Goal: Transaction & Acquisition: Purchase product/service

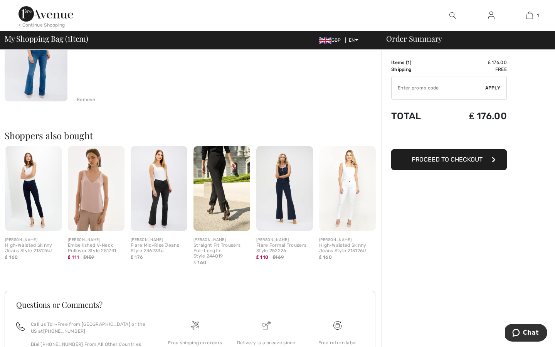
scroll to position [106, 0]
click at [164, 195] on img at bounding box center [159, 188] width 57 height 85
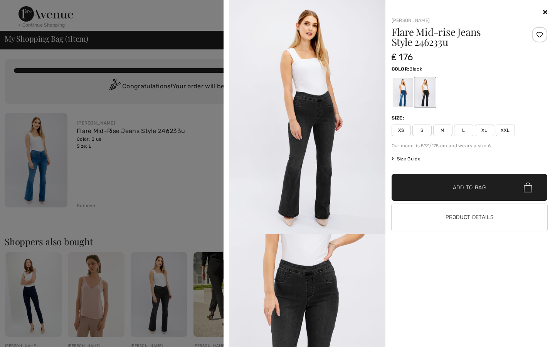
scroll to position [0, 0]
click at [544, 12] on icon at bounding box center [545, 12] width 4 height 6
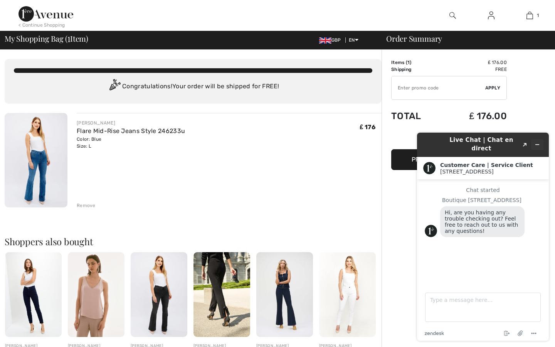
click at [536, 142] on icon "Minimize widget" at bounding box center [536, 144] width 5 height 5
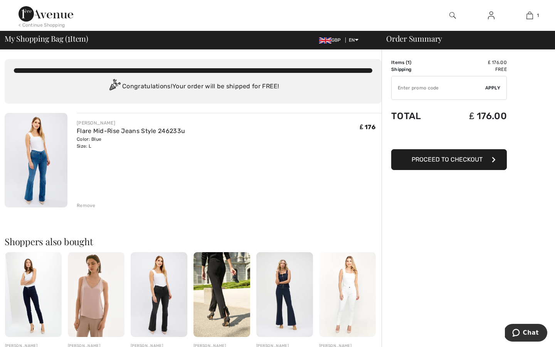
click at [449, 158] on span "Proceed to Checkout" at bounding box center [447, 159] width 71 height 7
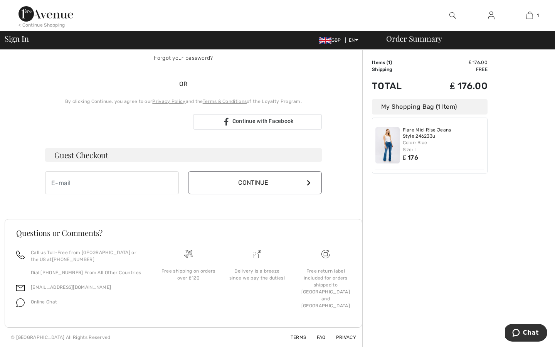
type input "[PERSON_NAME][EMAIL_ADDRESS][DOMAIN_NAME]"
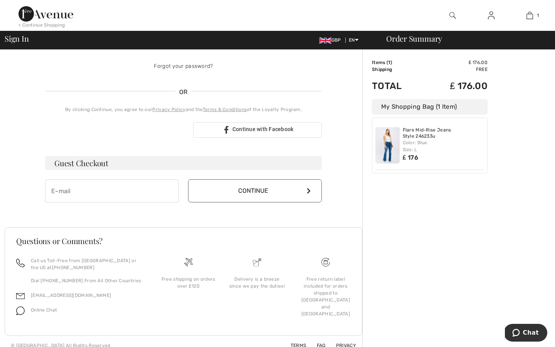
scroll to position [108, 0]
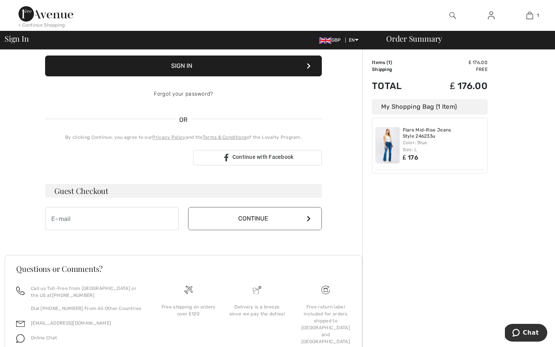
click at [195, 67] on button "Sign In" at bounding box center [183, 65] width 277 height 21
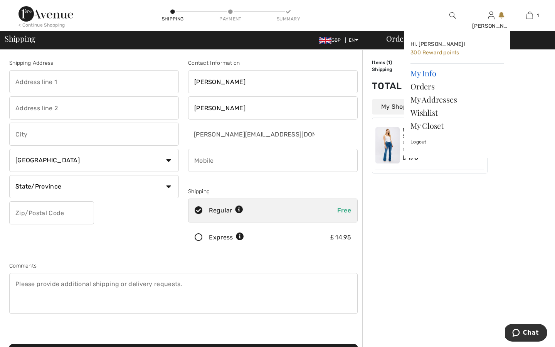
click at [425, 74] on link "My Info" at bounding box center [456, 73] width 93 height 13
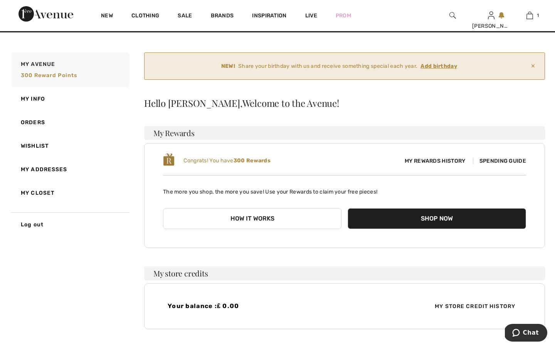
scroll to position [9, 0]
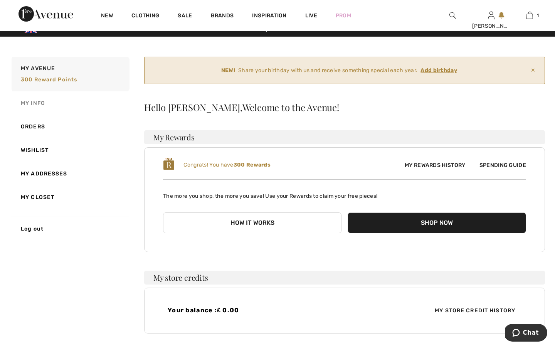
click at [36, 103] on link "My Info" at bounding box center [69, 103] width 119 height 24
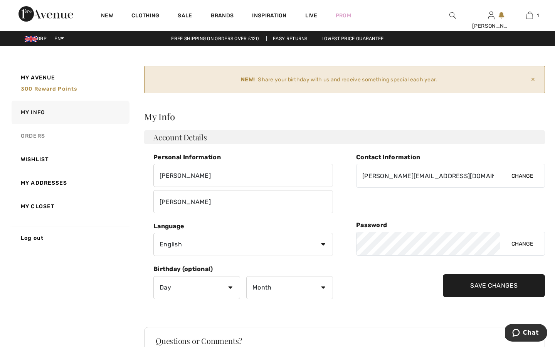
scroll to position [0, 0]
click at [37, 183] on link "My Addresses" at bounding box center [69, 183] width 119 height 24
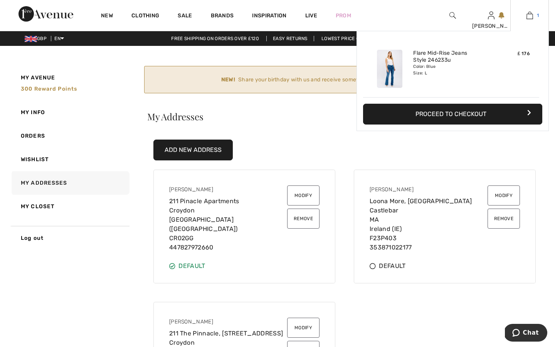
click at [530, 15] on img at bounding box center [529, 15] width 7 height 9
click at [445, 114] on button "Proceed to Checkout" at bounding box center [452, 114] width 179 height 21
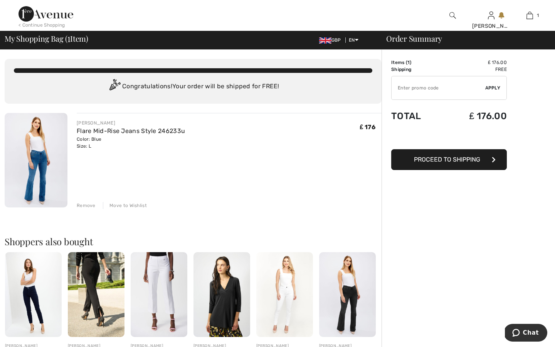
click at [445, 160] on span "Proceed to Shipping" at bounding box center [447, 159] width 66 height 7
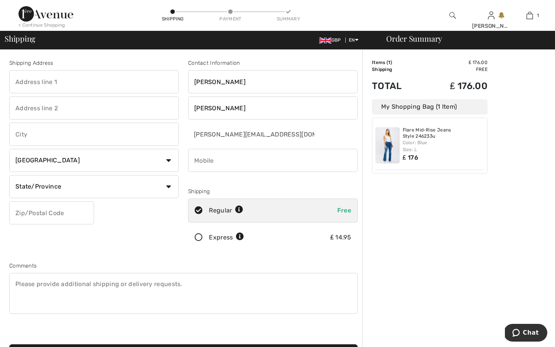
click at [176, 81] on input "text" at bounding box center [94, 81] width 170 height 23
type input "211 Pinacle Apartments"
type input "[GEOGRAPHIC_DATA]"
type input "Croydon"
select select "GB"
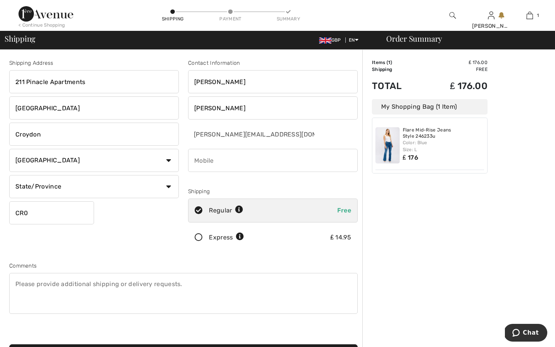
type input "CR02GF"
type input "0871022177"
type input "CR02GG"
type input "07827972660"
type input "o"
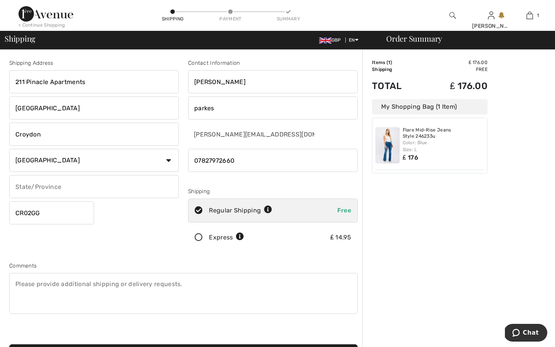
type input "parkes"
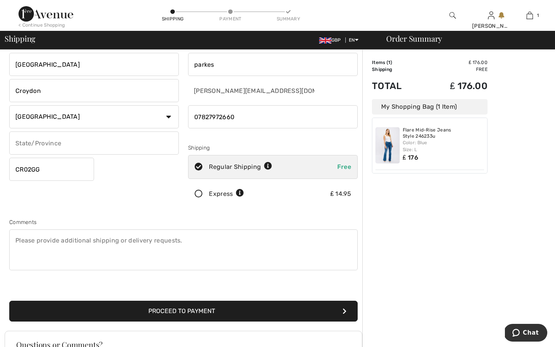
scroll to position [45, 0]
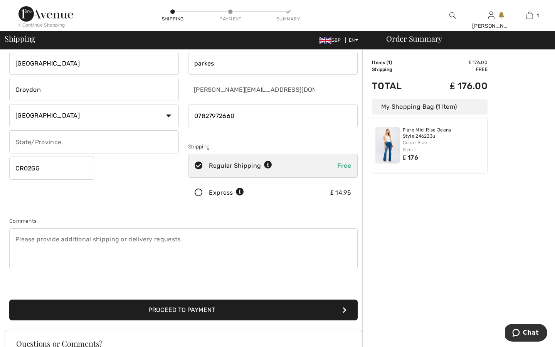
click at [418, 222] on div "Order Summary Details Items ( 1 ) ₤ 176.00 Promo code ₤ 0.00 Shipping Free Tax1…" at bounding box center [458, 231] width 193 height 452
click at [202, 311] on button "Proceed to Payment" at bounding box center [183, 309] width 348 height 21
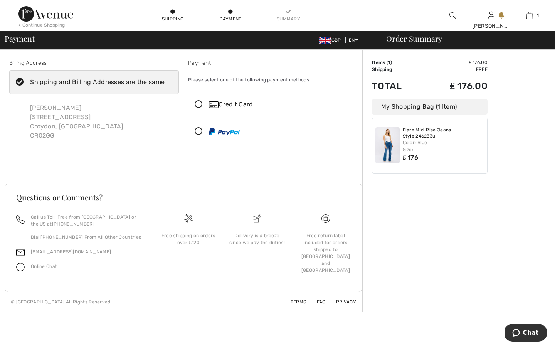
click at [198, 104] on icon at bounding box center [198, 105] width 20 height 8
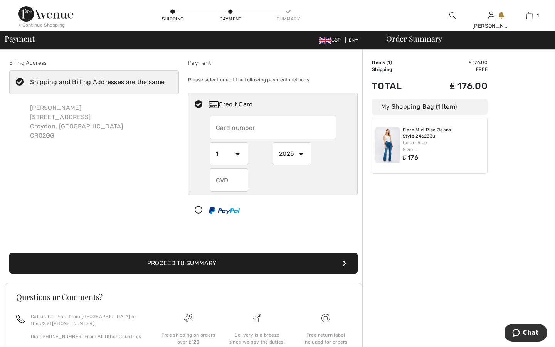
click at [234, 127] on input "text" at bounding box center [273, 127] width 127 height 23
type input "5522135002267534"
select select "11"
select select "2026"
type input "064"
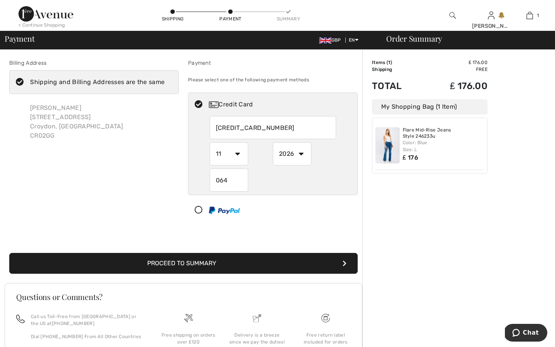
click at [210, 263] on button "Proceed to Summary" at bounding box center [183, 263] width 348 height 21
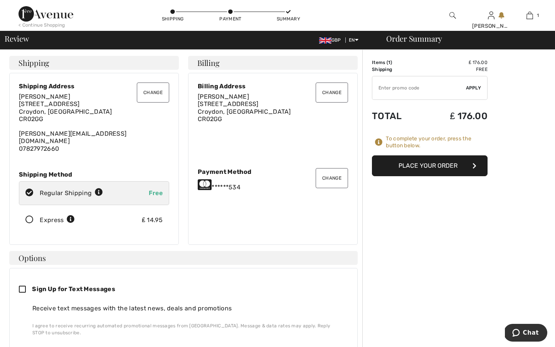
click at [423, 163] on button "Place Your Order" at bounding box center [430, 165] width 116 height 21
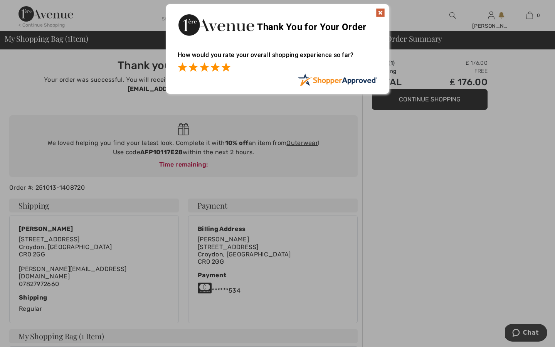
click at [224, 68] on span at bounding box center [225, 66] width 9 height 9
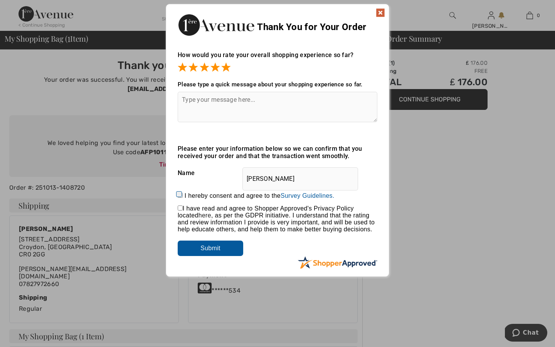
click at [380, 13] on img at bounding box center [380, 12] width 9 height 9
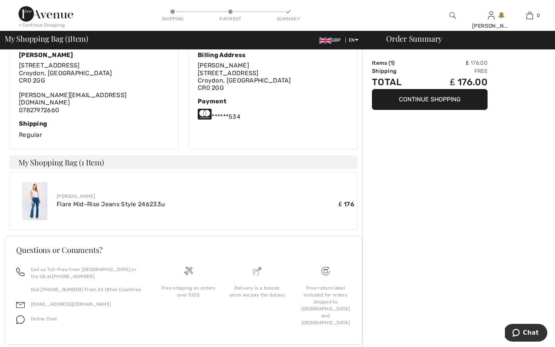
scroll to position [173, 0]
